Goal: Task Accomplishment & Management: Use online tool/utility

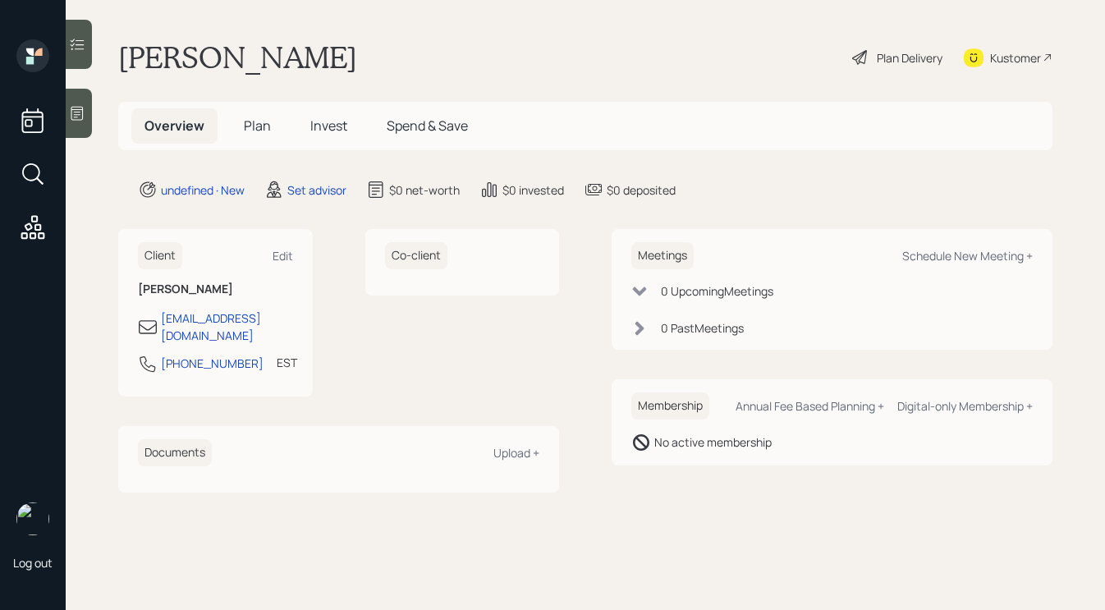
click at [79, 117] on icon at bounding box center [77, 113] width 16 height 16
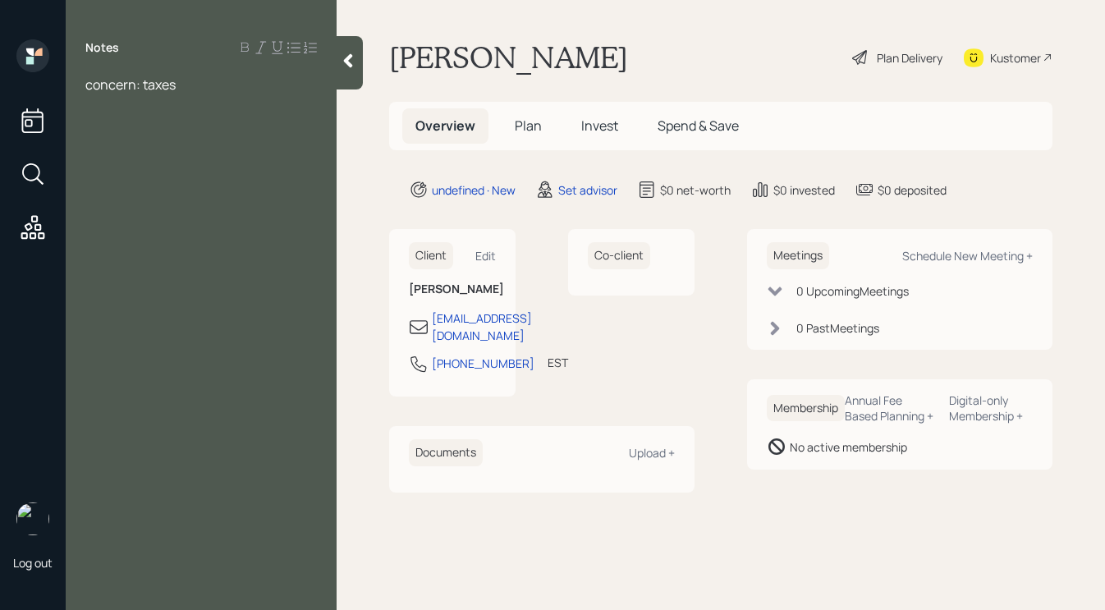
click at [85, 85] on span "concern: taxes" at bounding box center [130, 85] width 90 height 18
click at [91, 62] on div "Notes concern: taxes" at bounding box center [201, 314] width 271 height 551
click at [94, 66] on div "Notes concern: taxes" at bounding box center [201, 314] width 271 height 551
click at [99, 73] on div "Notes concern: taxes" at bounding box center [201, 314] width 271 height 551
click at [101, 78] on div at bounding box center [201, 85] width 232 height 18
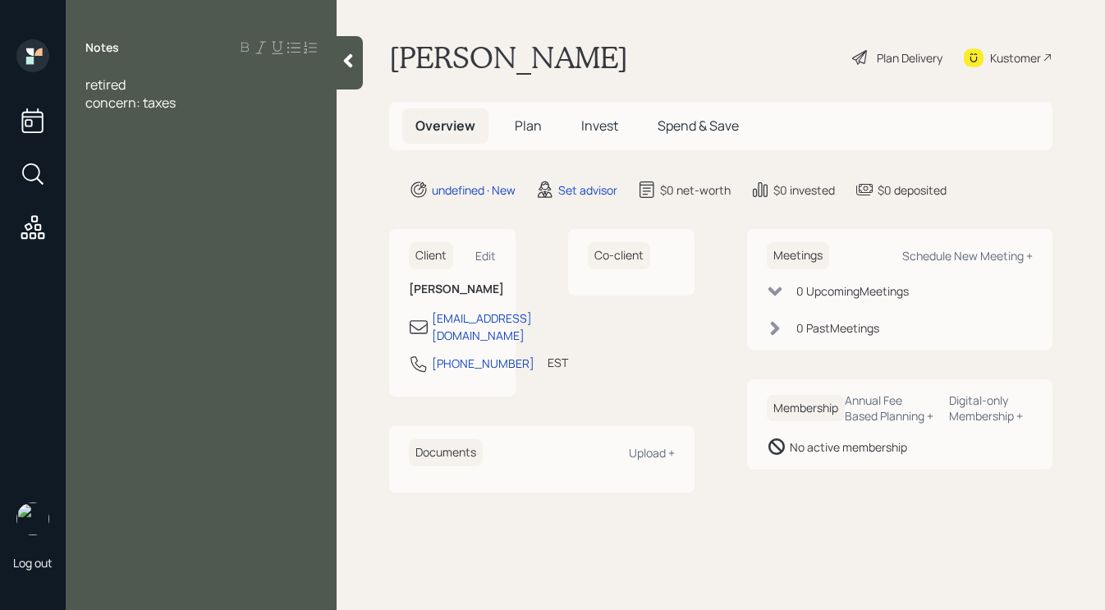
click at [231, 104] on div "concern: taxes" at bounding box center [201, 103] width 232 height 18
click at [154, 82] on div "retired" at bounding box center [201, 85] width 232 height 18
click at [267, 163] on div at bounding box center [201, 157] width 232 height 18
click at [108, 177] on span "IRA 100K" at bounding box center [111, 175] width 52 height 18
click at [237, 176] on div "IRA $100K" at bounding box center [201, 175] width 232 height 18
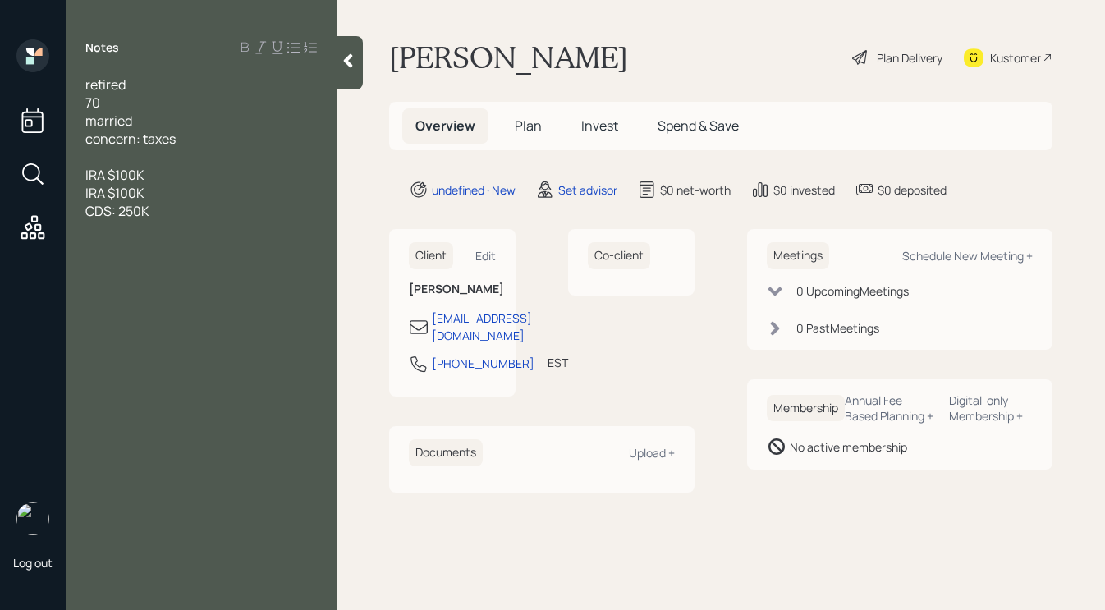
click at [117, 209] on span "CDS: 250K" at bounding box center [117, 211] width 64 height 18
click at [193, 218] on div "CDS: $250K" at bounding box center [201, 211] width 232 height 18
drag, startPoint x: 193, startPoint y: 250, endPoint x: 136, endPoint y: 251, distance: 57.5
click at [136, 251] on div "40/50K breakage" at bounding box center [201, 247] width 232 height 18
click at [238, 286] on div "SS 1700/monthly" at bounding box center [201, 283] width 232 height 18
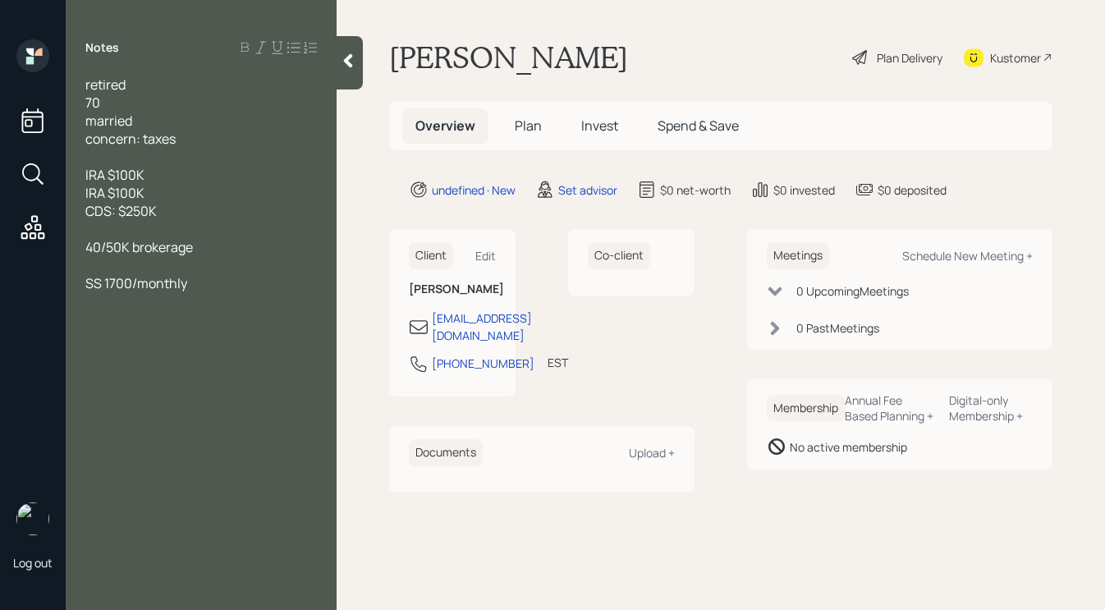
click at [182, 173] on div "IRA $100K" at bounding box center [201, 175] width 232 height 18
click at [241, 301] on div at bounding box center [201, 301] width 232 height 18
click at [195, 317] on span "checking/savings 100K" at bounding box center [154, 319] width 139 height 18
click at [264, 325] on div "checking/savings $100K" at bounding box center [201, 319] width 232 height 18
click at [126, 387] on div at bounding box center [201, 392] width 232 height 18
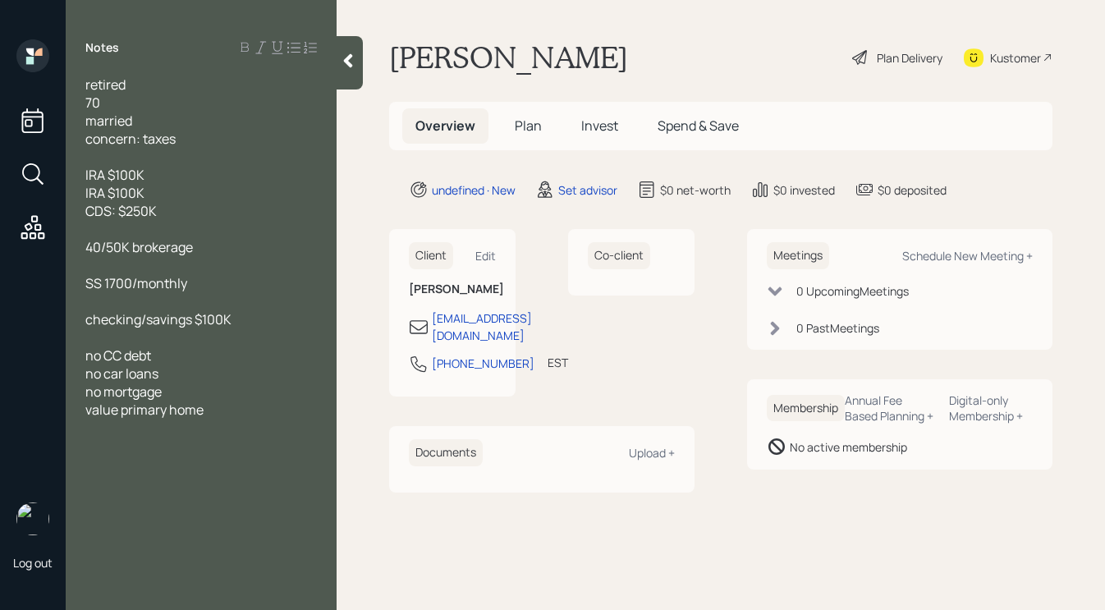
click at [243, 415] on div "value primary home" at bounding box center [201, 410] width 232 height 18
click at [168, 449] on span "spore condo 600K" at bounding box center [139, 446] width 109 height 18
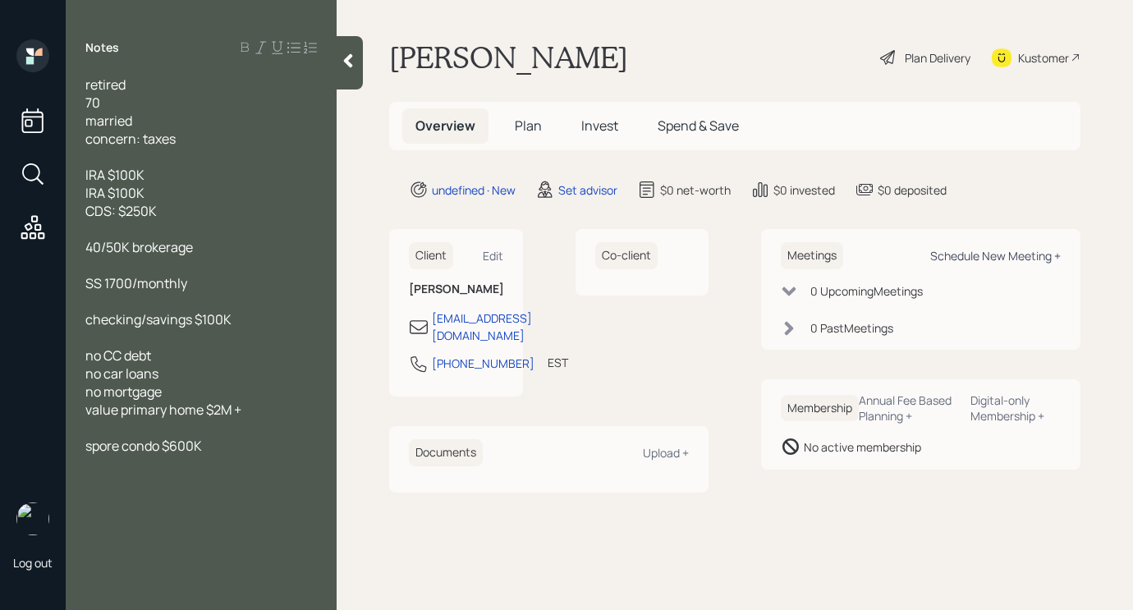
click at [1005, 260] on div "Schedule New Meeting +" at bounding box center [995, 256] width 131 height 16
select select "round-[PERSON_NAME]"
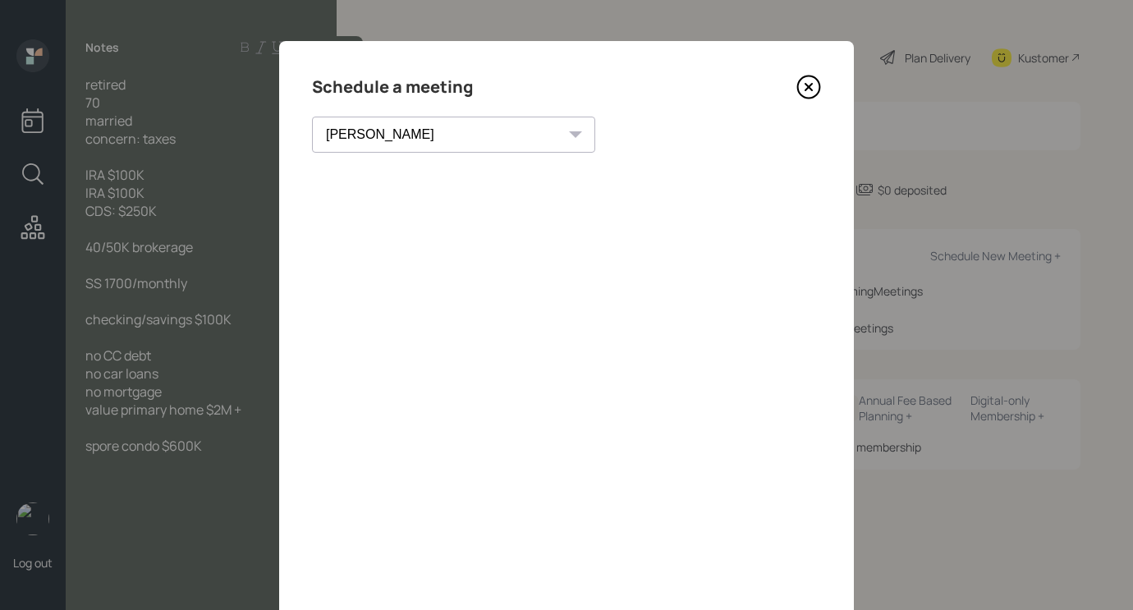
drag, startPoint x: 583, startPoint y: 75, endPoint x: 665, endPoint y: 90, distance: 83.4
click at [665, 90] on div "Schedule a meeting" at bounding box center [566, 87] width 509 height 26
click at [815, 90] on icon at bounding box center [809, 87] width 25 height 25
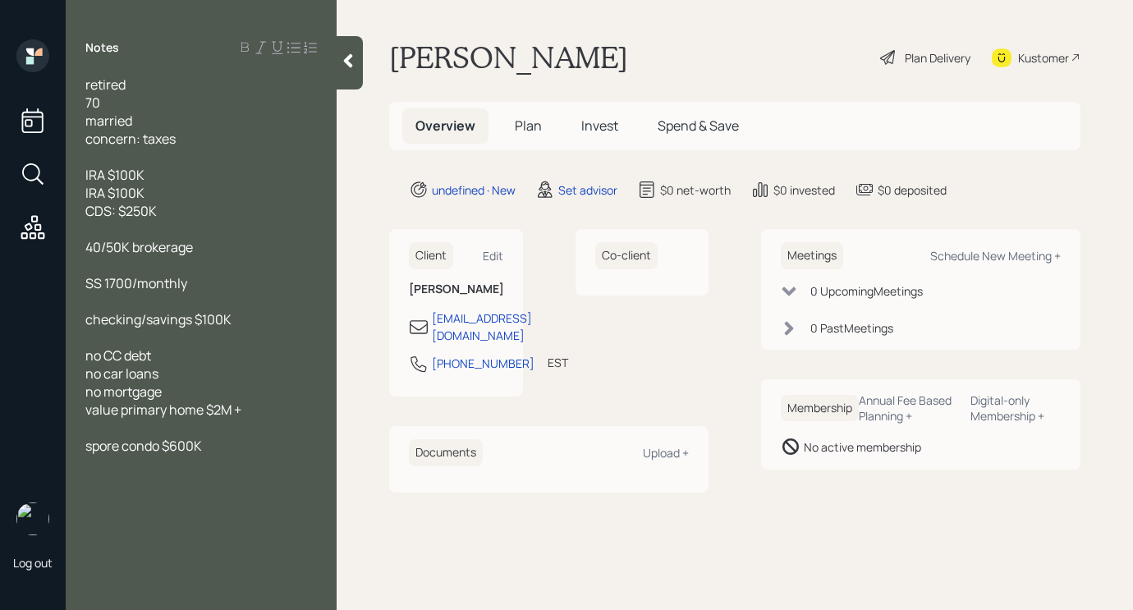
click at [811, 91] on main "[PERSON_NAME] Plan Delivery Kustomer Overview Plan Invest Spend & Save undefine…" at bounding box center [735, 305] width 797 height 610
click at [195, 121] on div "married" at bounding box center [201, 121] width 232 height 18
click at [215, 137] on div "concern: taxes" at bounding box center [201, 139] width 232 height 18
click at [110, 176] on span "IRA $100K" at bounding box center [114, 175] width 59 height 18
click at [112, 193] on span "IRA $100K" at bounding box center [114, 193] width 59 height 18
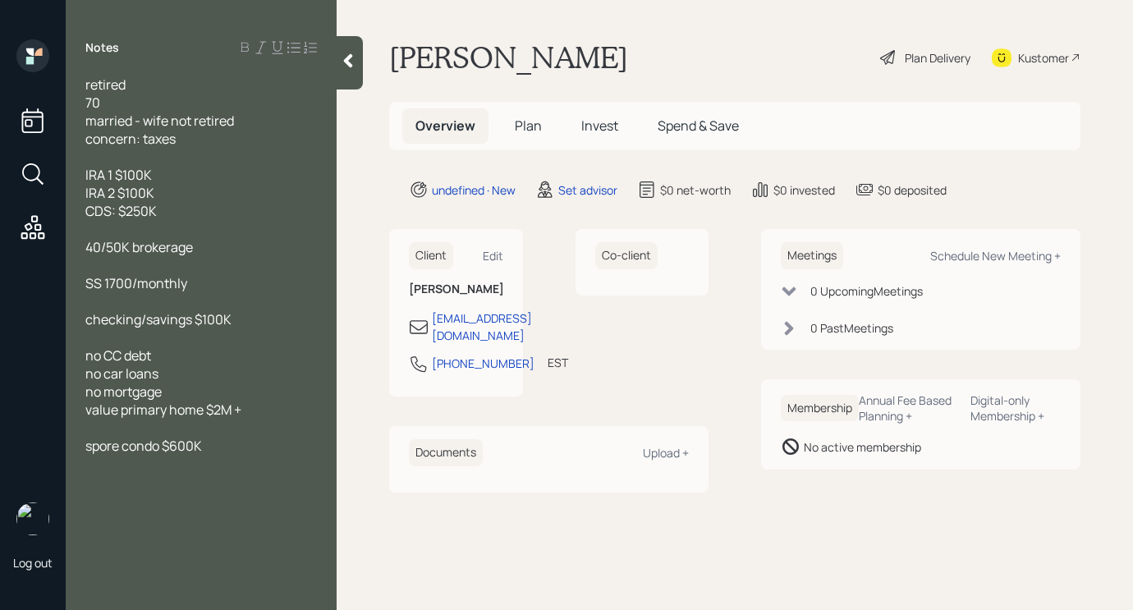
click at [199, 197] on div "IRA 2 $100K" at bounding box center [201, 193] width 232 height 18
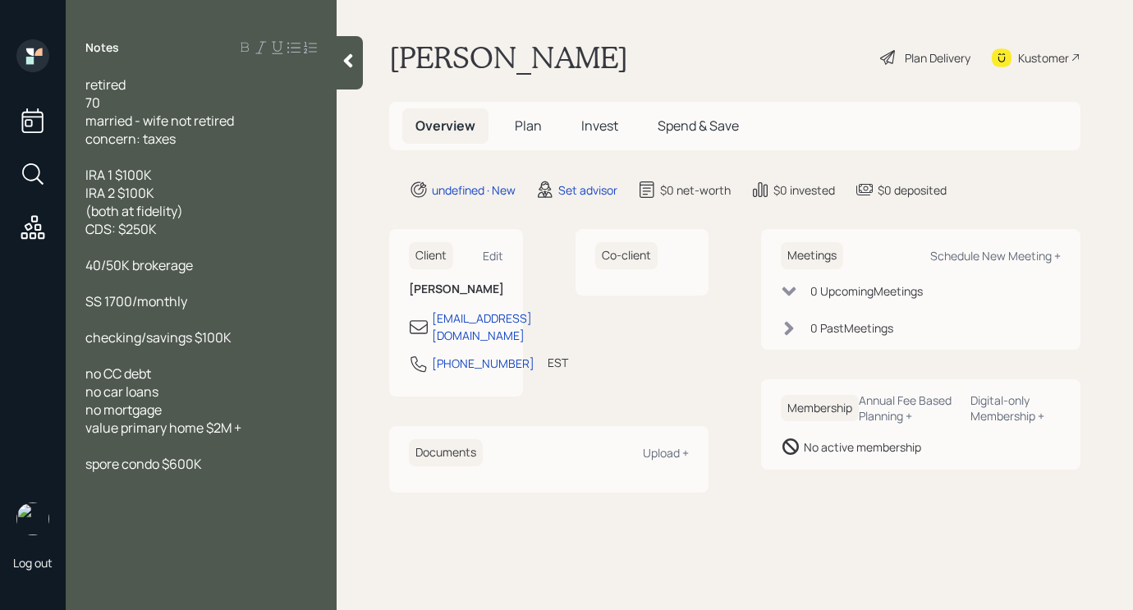
click at [85, 227] on span "CDS: $250K" at bounding box center [120, 229] width 71 height 18
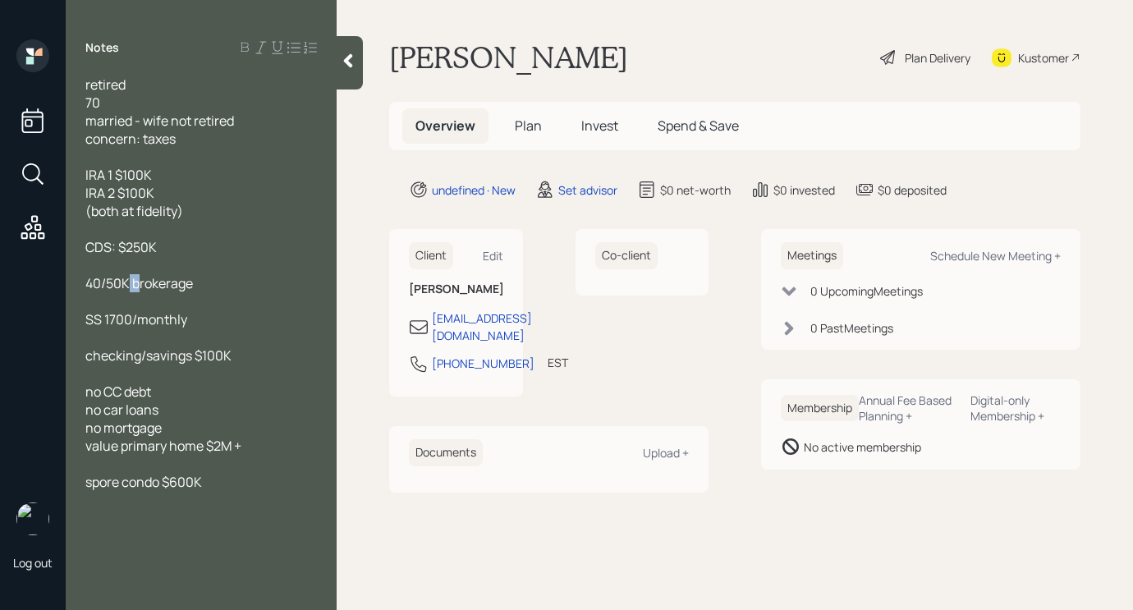
click at [137, 283] on span "40/50K brokerage" at bounding box center [139, 283] width 108 height 18
click at [133, 284] on span "40/50K brokerage" at bounding box center [139, 283] width 108 height 18
drag, startPoint x: 128, startPoint y: 287, endPoint x: -11, endPoint y: 281, distance: 139.8
click at [0, 281] on html "Log out Notes retired 70 married - wife not retired concern: taxes IRA 1 $100K …" at bounding box center [566, 305] width 1133 height 610
click at [219, 287] on div "brokerage" at bounding box center [201, 283] width 232 height 18
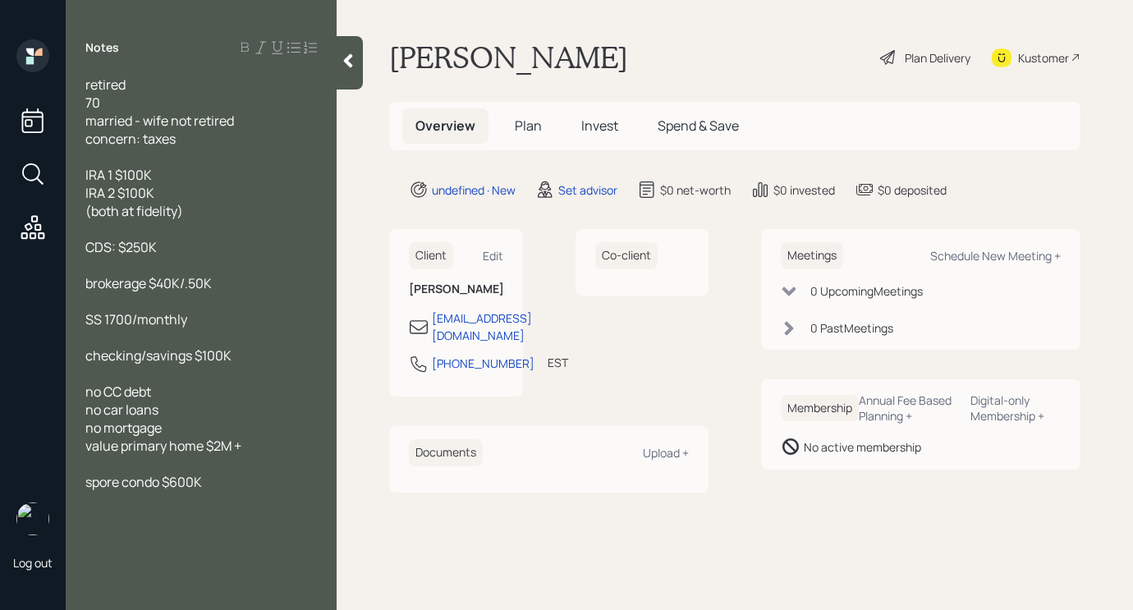
click at [189, 288] on span "brokerage $40K/.50K" at bounding box center [148, 283] width 126 height 18
drag, startPoint x: 117, startPoint y: 447, endPoint x: -7, endPoint y: 457, distance: 124.5
click at [0, 457] on html "Log out Notes retired 70 married - wife not retired concern: taxes IRA 1 $100K …" at bounding box center [566, 305] width 1133 height 610
click at [166, 473] on span "spore condo $600K" at bounding box center [143, 482] width 117 height 18
drag, startPoint x: 122, startPoint y: 448, endPoint x: 37, endPoint y: 434, distance: 85.6
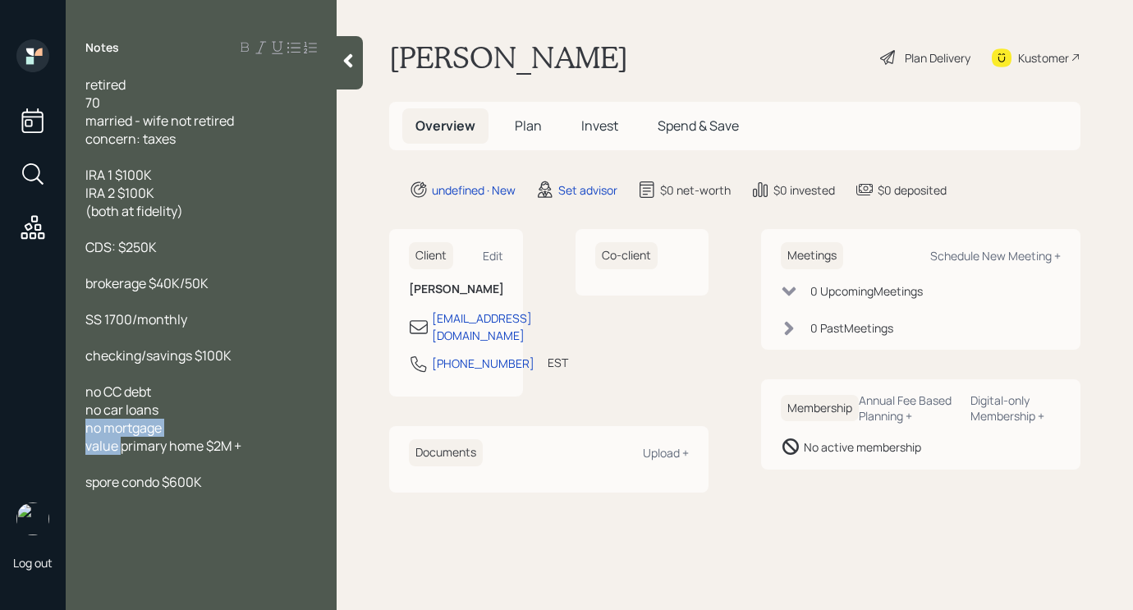
click at [37, 434] on div "Log out Notes retired 70 married - wife not retired concern: taxes IRA 1 $100K …" at bounding box center [566, 305] width 1133 height 610
click at [108, 448] on span "value primary home $2M +" at bounding box center [163, 446] width 156 height 18
drag, startPoint x: 118, startPoint y: 445, endPoint x: 57, endPoint y: 400, distance: 76.4
click at [57, 439] on div "Log out Notes retired 70 married - wife not retired concern: taxes IRA 1 $100K …" at bounding box center [566, 305] width 1133 height 610
click at [173, 449] on span "primary home $2M +" at bounding box center [145, 446] width 121 height 18
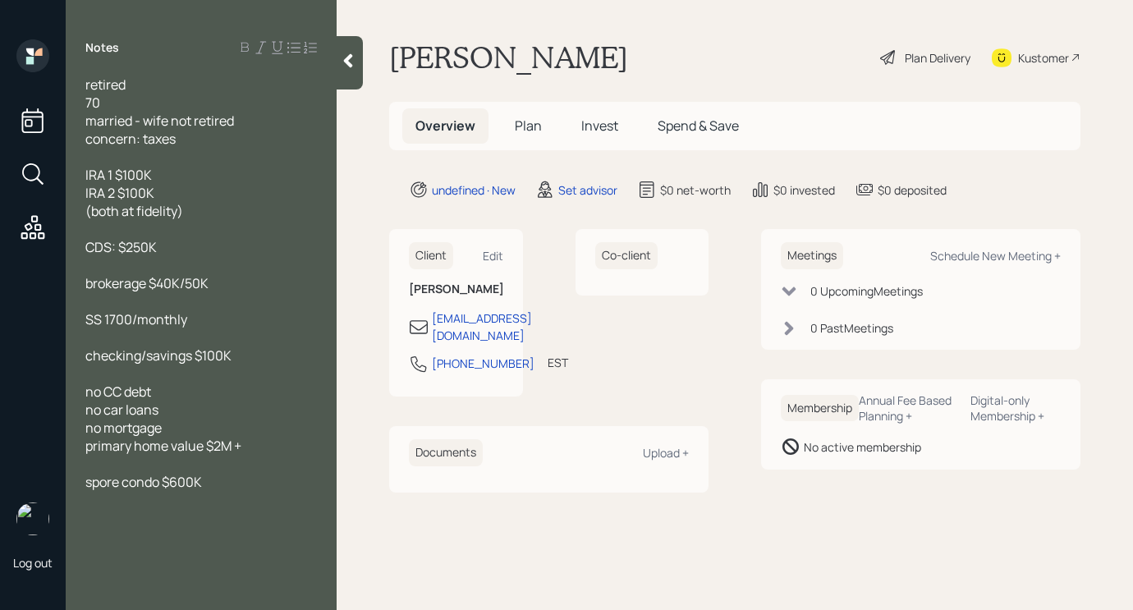
click at [286, 445] on div "primary home value $2M +" at bounding box center [201, 446] width 232 height 18
drag, startPoint x: 121, startPoint y: 499, endPoint x: 64, endPoint y: 508, distance: 57.4
click at [53, 498] on div "Log out Notes retired 70 married - wife not retired concern: taxes IRA 1 $100K …" at bounding box center [566, 305] width 1133 height 610
click at [288, 505] on div "also has condo $600K" at bounding box center [201, 500] width 232 height 18
click at [124, 214] on span "(both at fidelity)" at bounding box center [134, 211] width 98 height 18
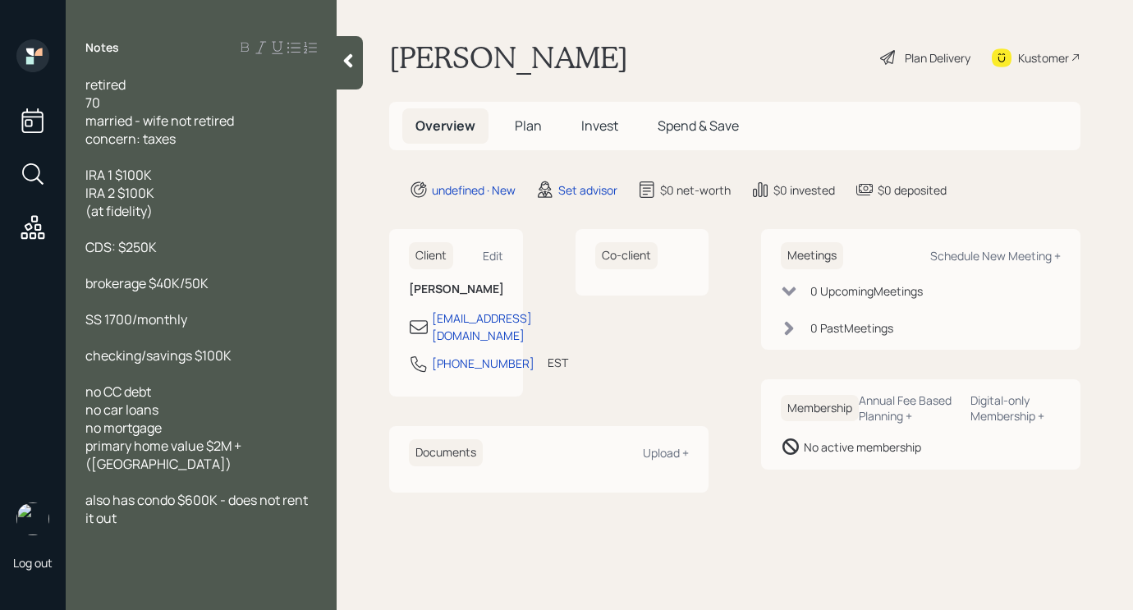
click at [191, 141] on div "concern: taxes" at bounding box center [201, 139] width 232 height 18
click at [91, 140] on span "concern: taxes" at bounding box center [130, 139] width 90 height 18
click at [248, 145] on div "only concern: taxes" at bounding box center [201, 139] width 232 height 18
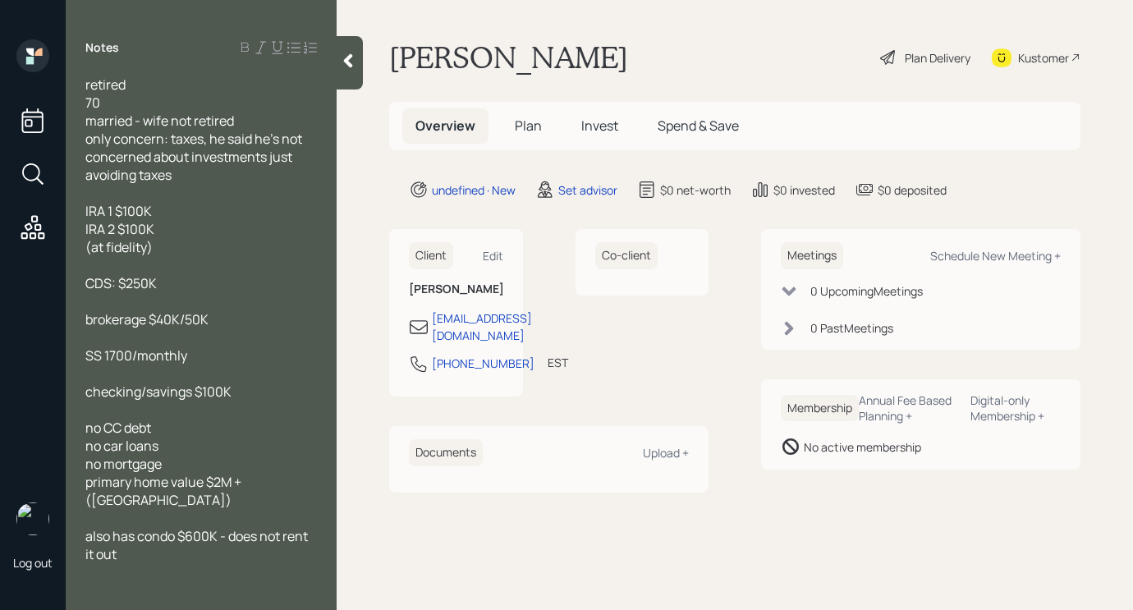
click at [136, 180] on span "only concern: taxes, he said he's not concerned about investments just avoiding…" at bounding box center [194, 157] width 219 height 54
